Goal: Transaction & Acquisition: Purchase product/service

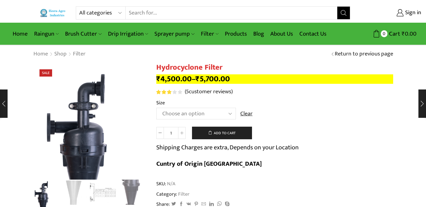
select select "2.5" Hydrocyclone Filter"
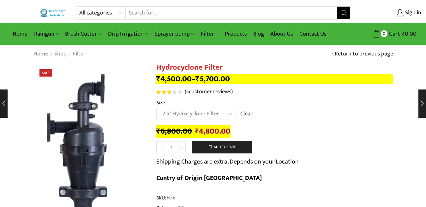
click at [93, 14] on select "All categories Accessories Air Release Valve Brush Cutter Domestic Use Drip Irr…" at bounding box center [102, 13] width 46 height 13
select select "drip-irrigation"
click at [79, 7] on select "All categories Accessories Air Release Valve Brush Cutter Domestic Use Drip Irr…" at bounding box center [102, 13] width 46 height 13
click at [345, 13] on icon "Search button" at bounding box center [344, 13] width 6 height 6
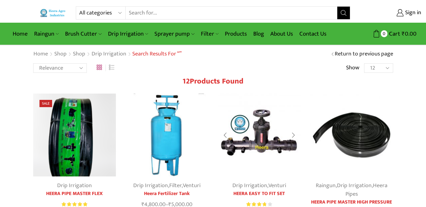
click at [258, 140] on img at bounding box center [259, 135] width 83 height 83
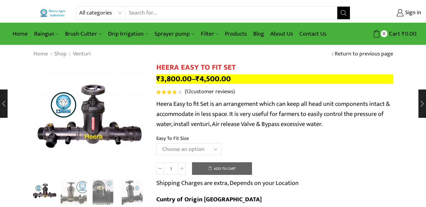
click at [174, 152] on select "Choose an option 2" Easy To Fit 2.5" Easy To Fit 3" Easy To Fit" at bounding box center [188, 150] width 65 height 12
select select "3" Easy To Fit"
click at [156, 144] on select "Choose an option 2" Easy To Fit 2.5" Easy To Fit 3" Easy To Fit" at bounding box center [188, 150] width 65 height 12
